Goal: Task Accomplishment & Management: Complete application form

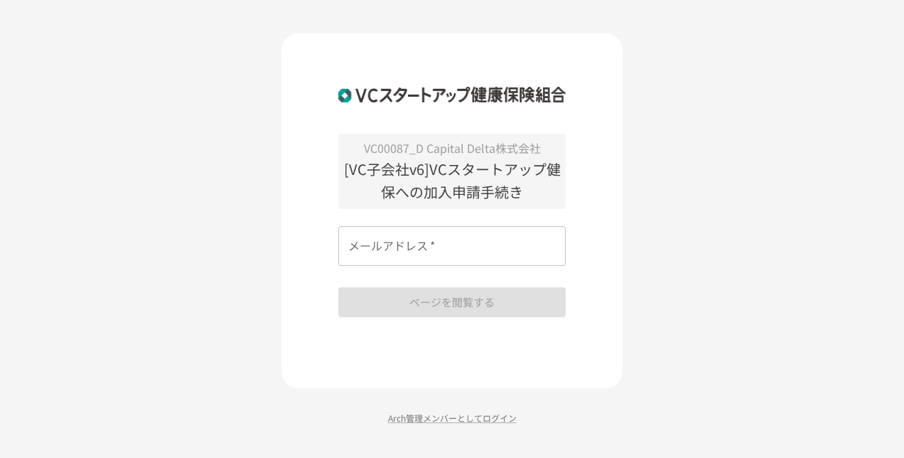
click at [401, 239] on input "メールアドレス   *" at bounding box center [451, 246] width 227 height 40
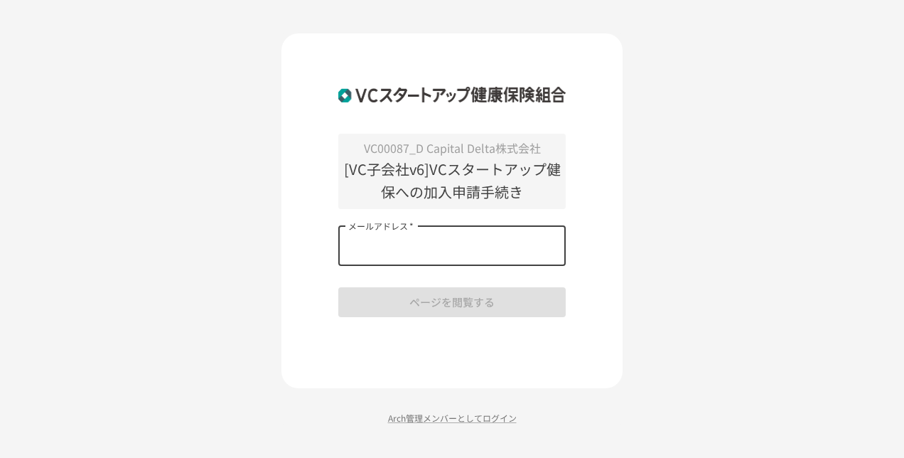
type input "**********"
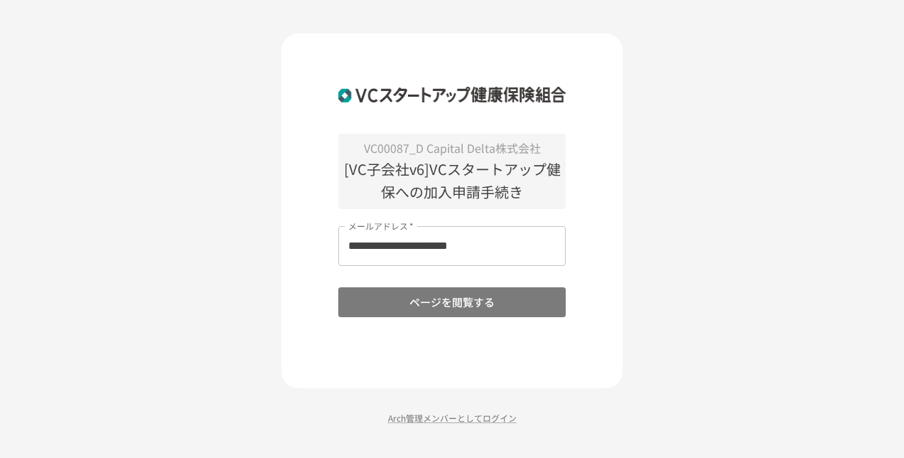
click at [433, 299] on button "ページを閲覧する" at bounding box center [451, 302] width 227 height 30
